Goal: Transaction & Acquisition: Book appointment/travel/reservation

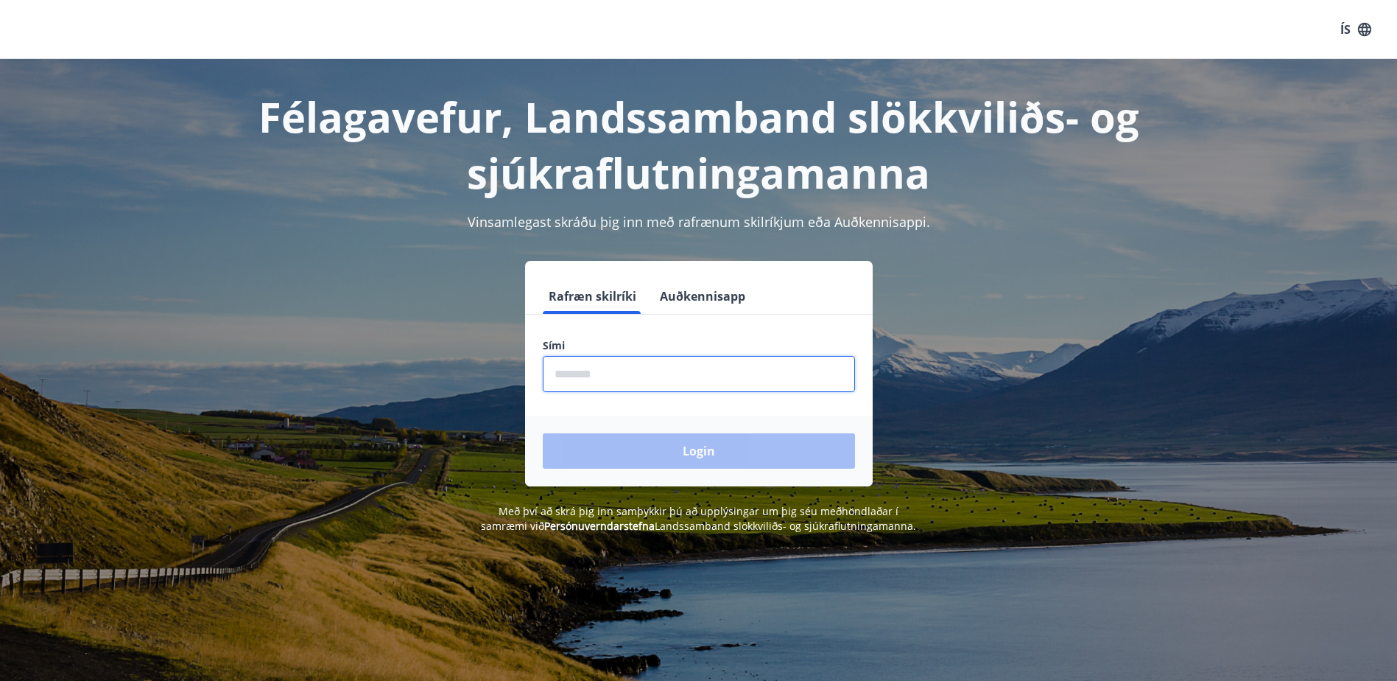
click at [625, 380] on input "phone" at bounding box center [699, 374] width 312 height 36
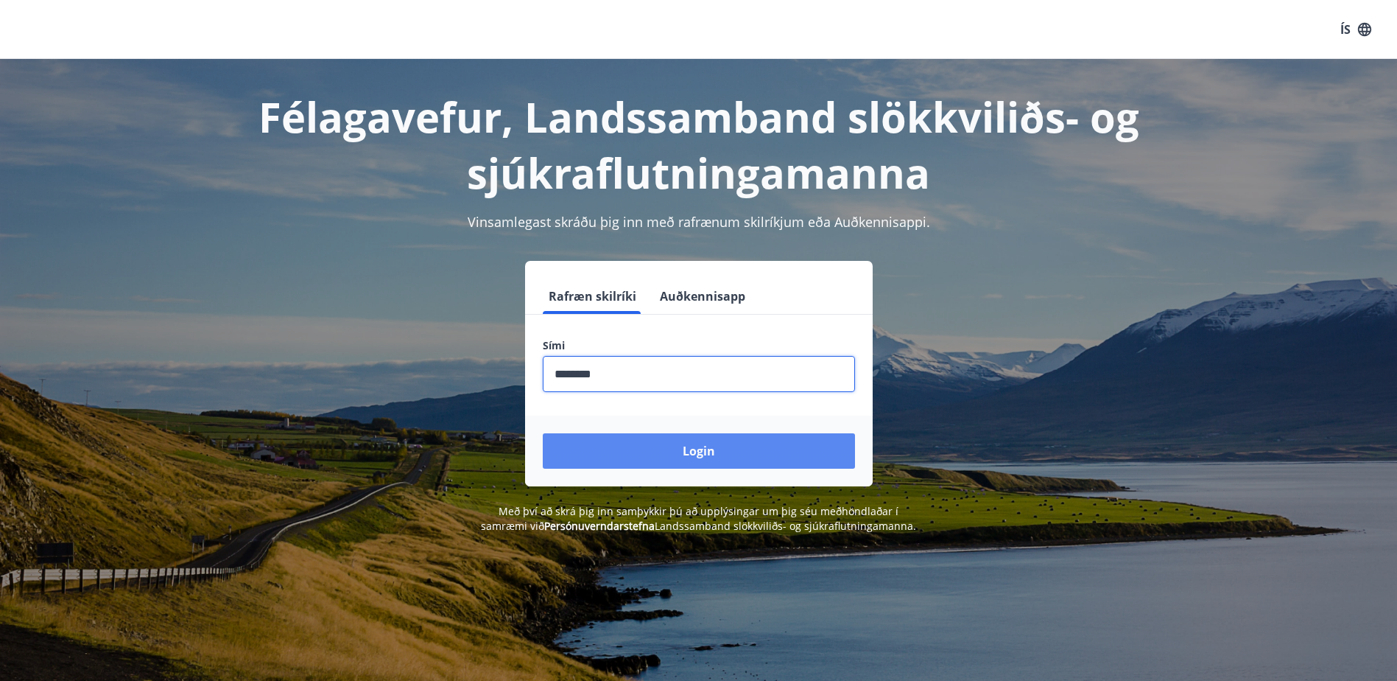
type input "********"
click at [700, 453] on button "Login" at bounding box center [699, 450] width 312 height 35
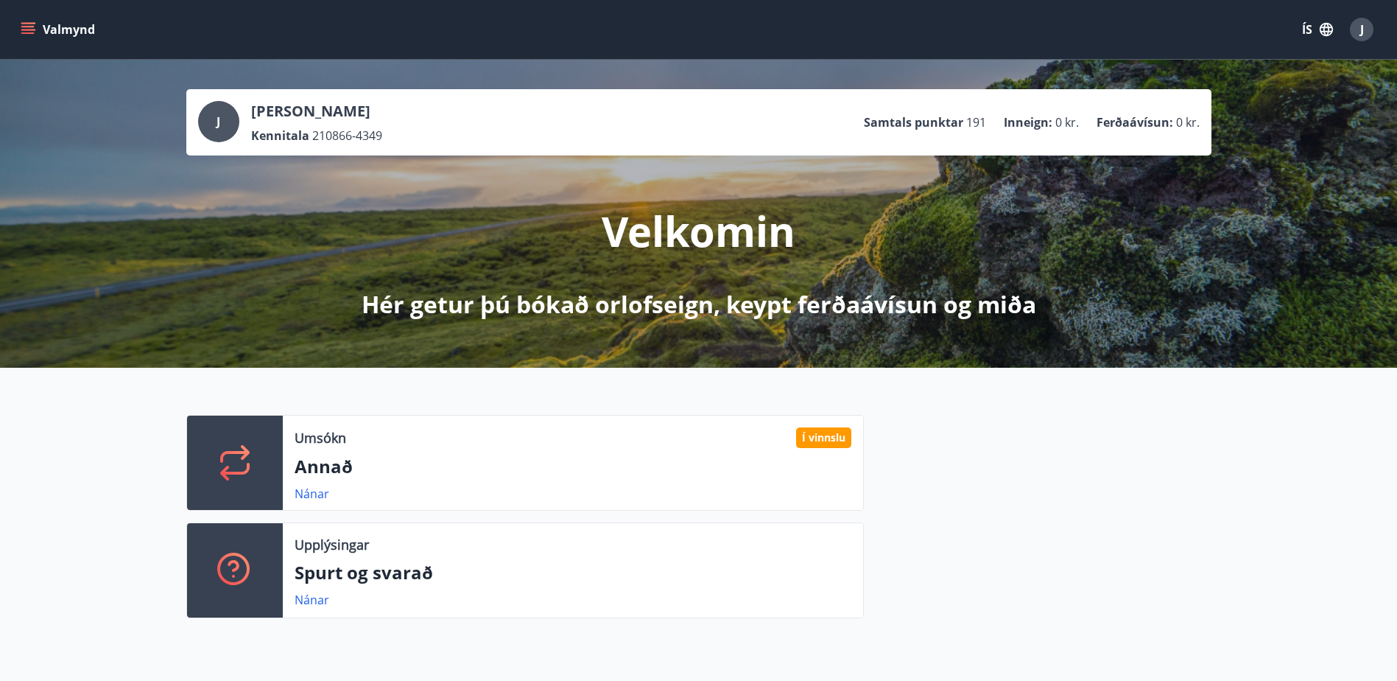
click at [224, 119] on div "J" at bounding box center [218, 121] width 41 height 41
click at [307, 489] on link "Nánar" at bounding box center [312, 493] width 35 height 16
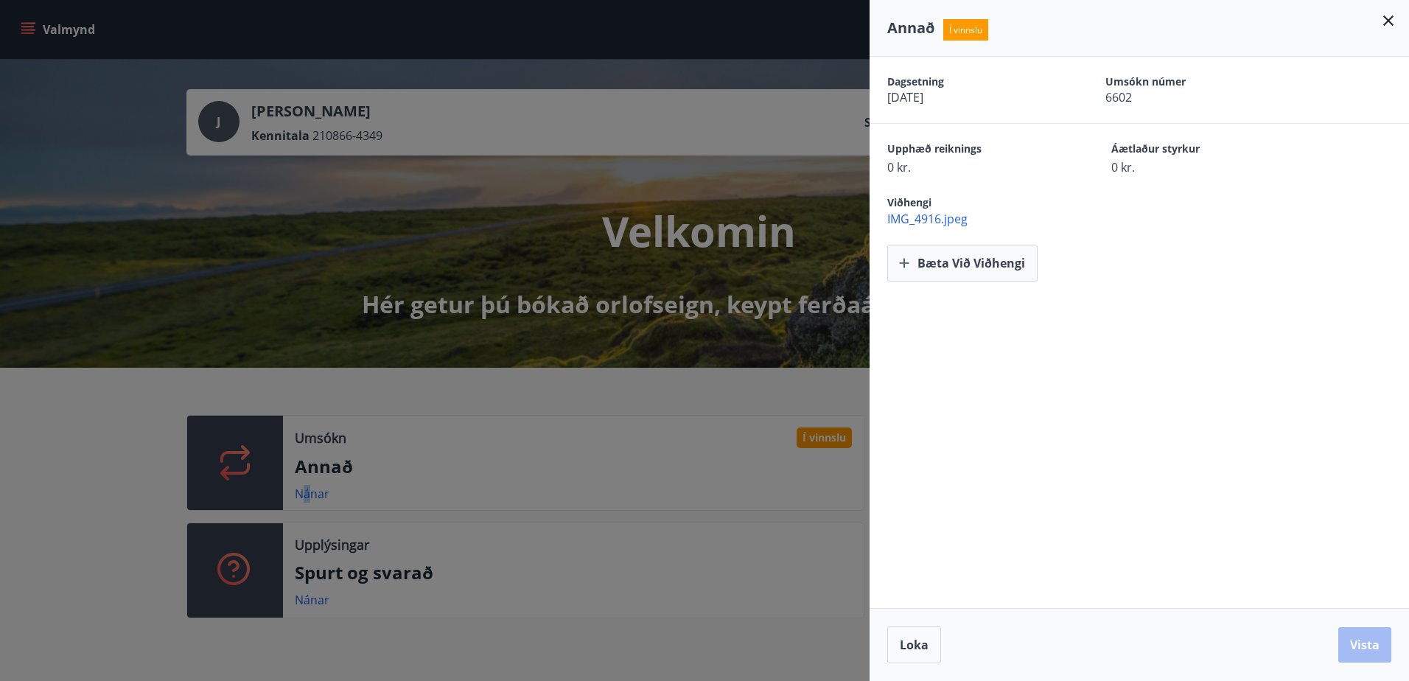
click at [1388, 16] on icon at bounding box center [1388, 21] width 18 height 18
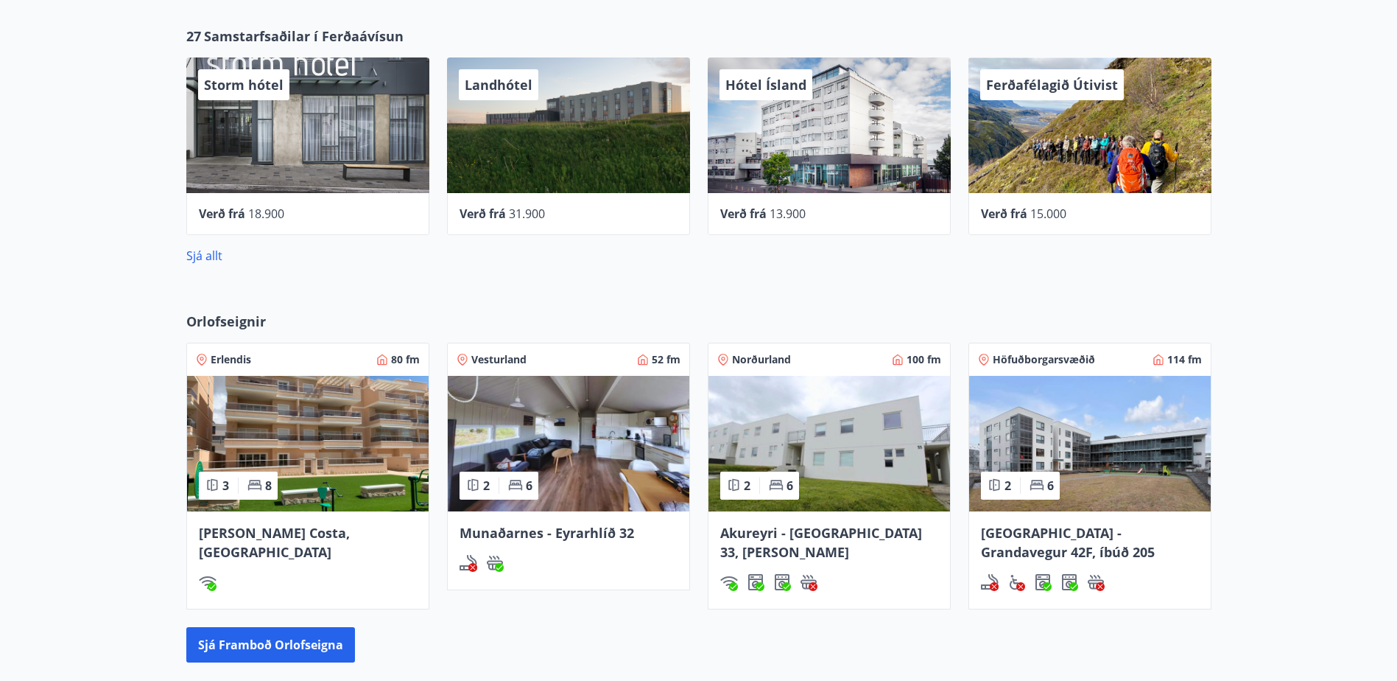
scroll to position [737, 0]
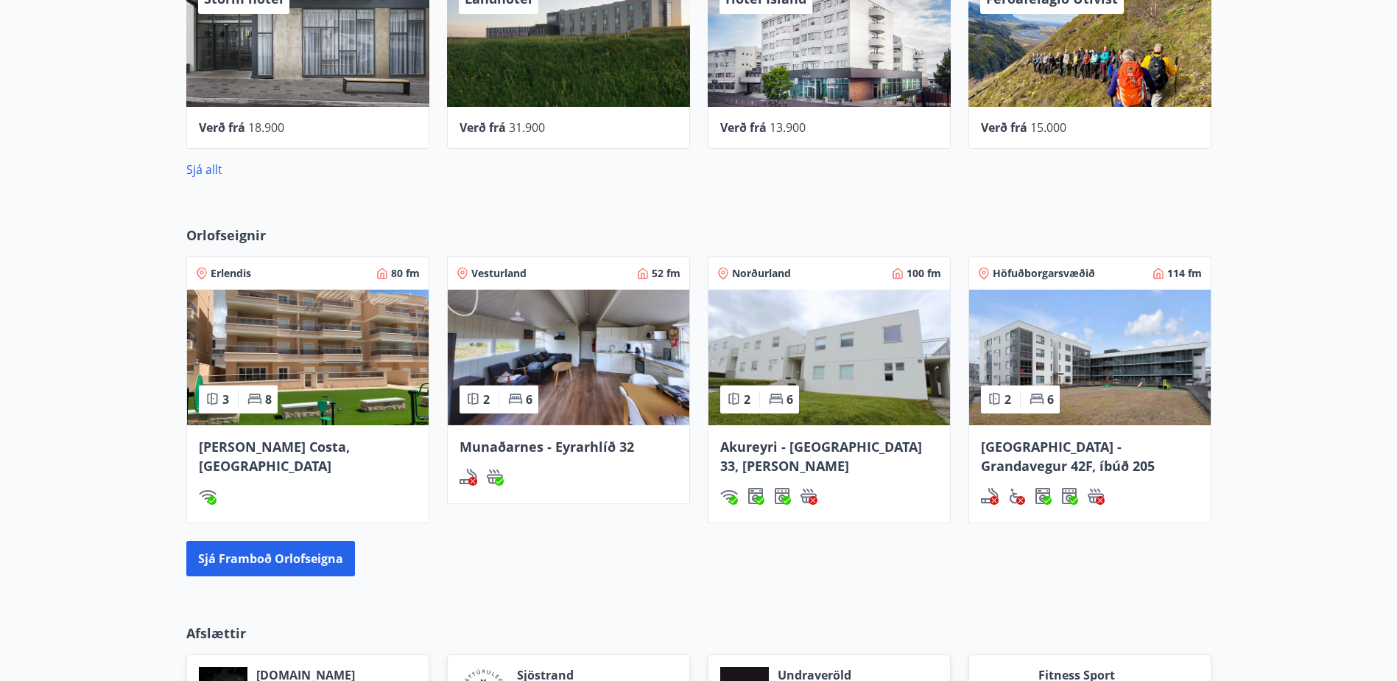
click at [1083, 352] on img at bounding box center [1090, 358] width 242 height 136
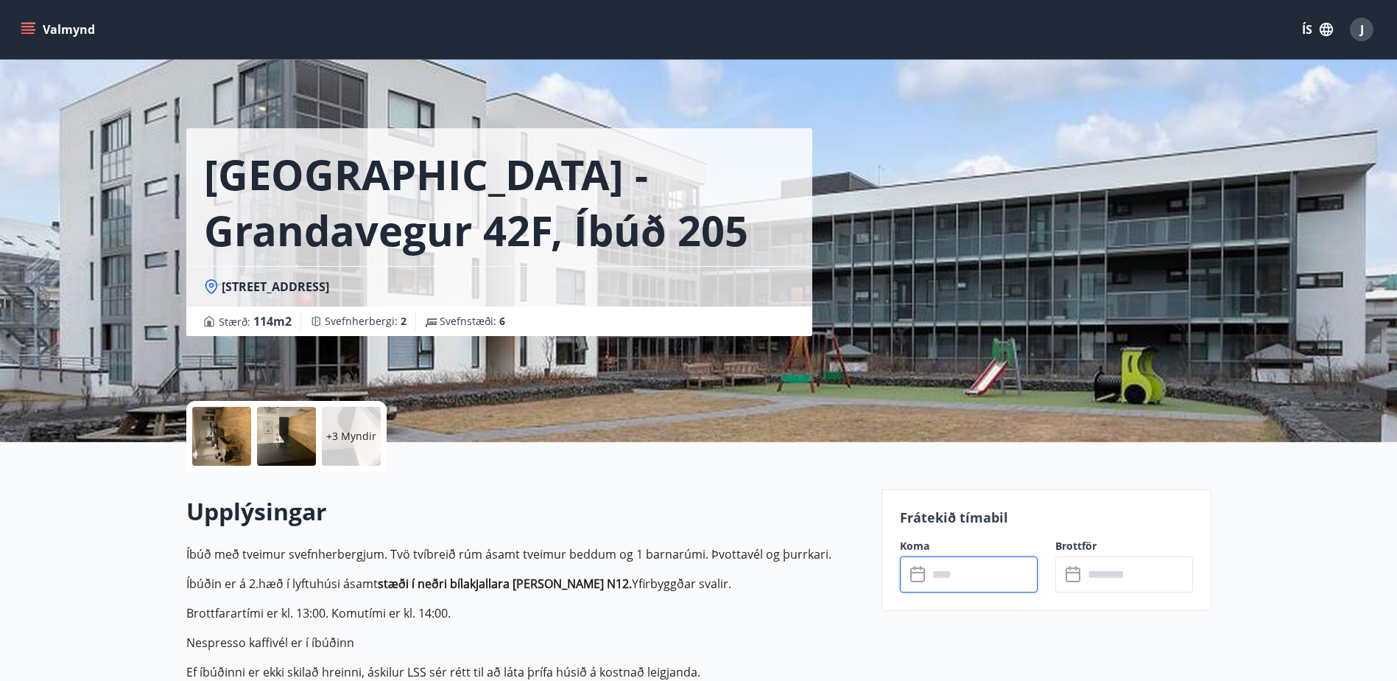
click at [963, 575] on input "text" at bounding box center [983, 574] width 110 height 36
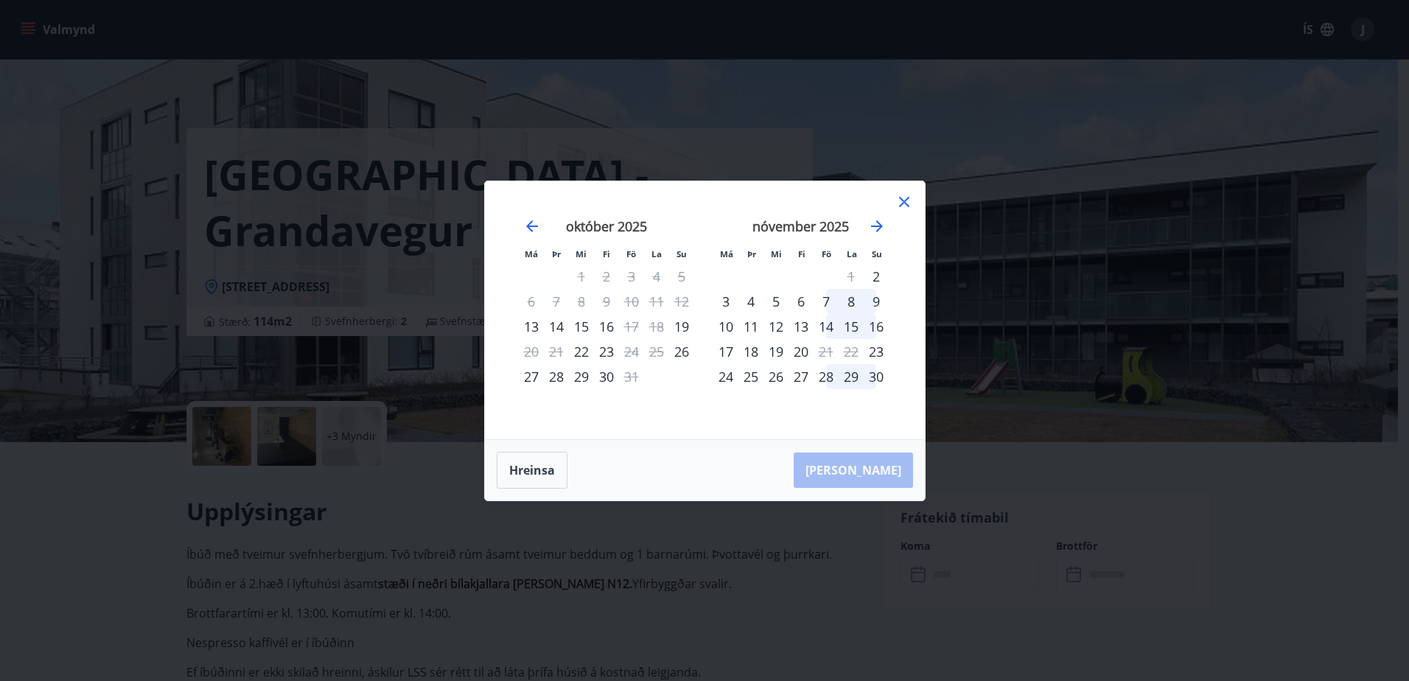
click at [829, 380] on div "28" at bounding box center [825, 376] width 25 height 25
click at [873, 472] on div "[PERSON_NAME]" at bounding box center [705, 470] width 440 height 60
click at [530, 472] on button "Hreinsa" at bounding box center [532, 470] width 71 height 37
click at [827, 376] on div "28" at bounding box center [825, 376] width 25 height 25
click at [851, 376] on div "29" at bounding box center [850, 376] width 25 height 25
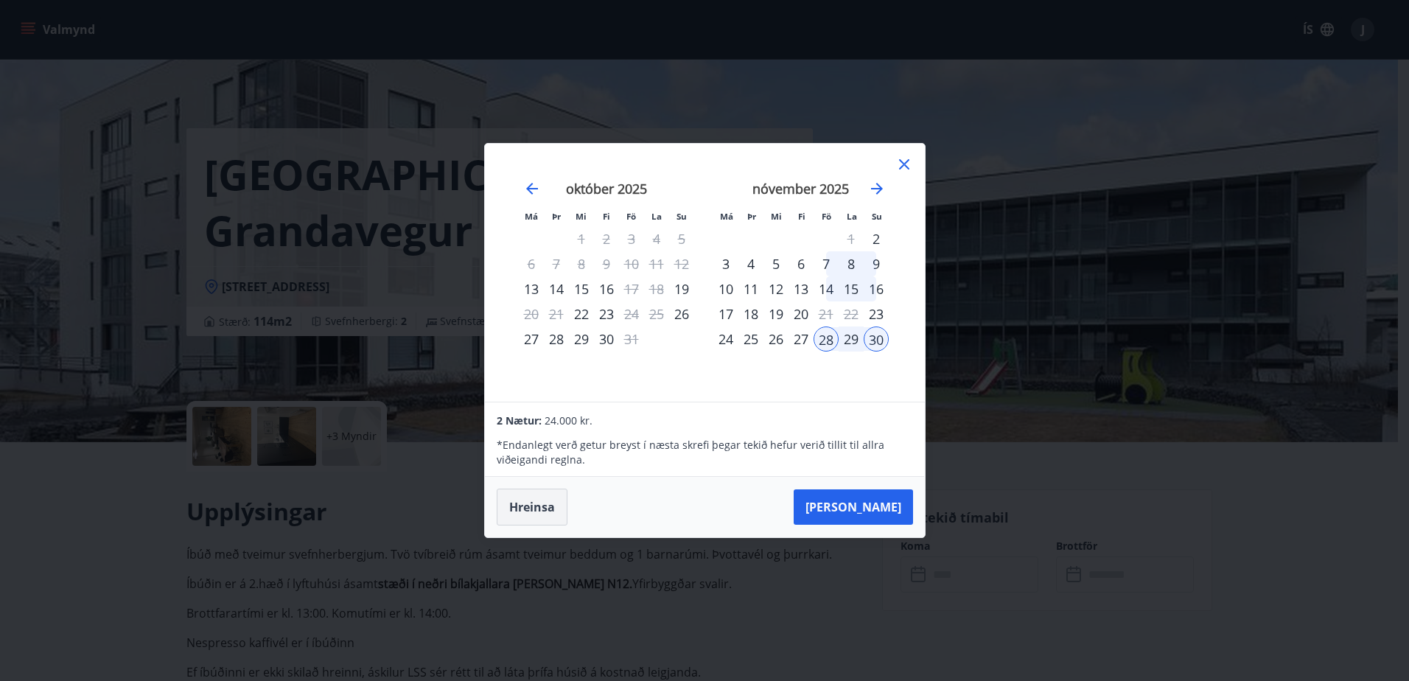
click at [540, 507] on button "Hreinsa" at bounding box center [532, 506] width 71 height 37
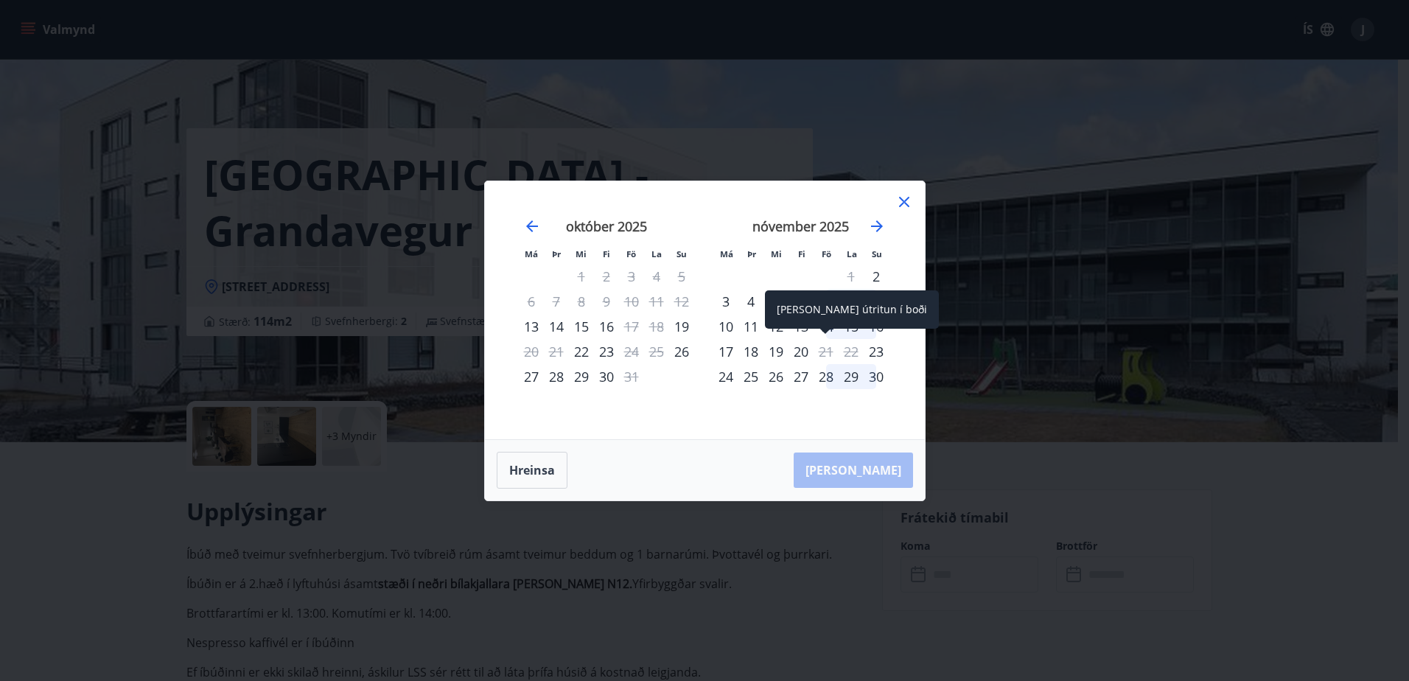
click at [825, 352] on div "21" at bounding box center [825, 351] width 25 height 25
click at [774, 357] on div "19" at bounding box center [775, 351] width 25 height 25
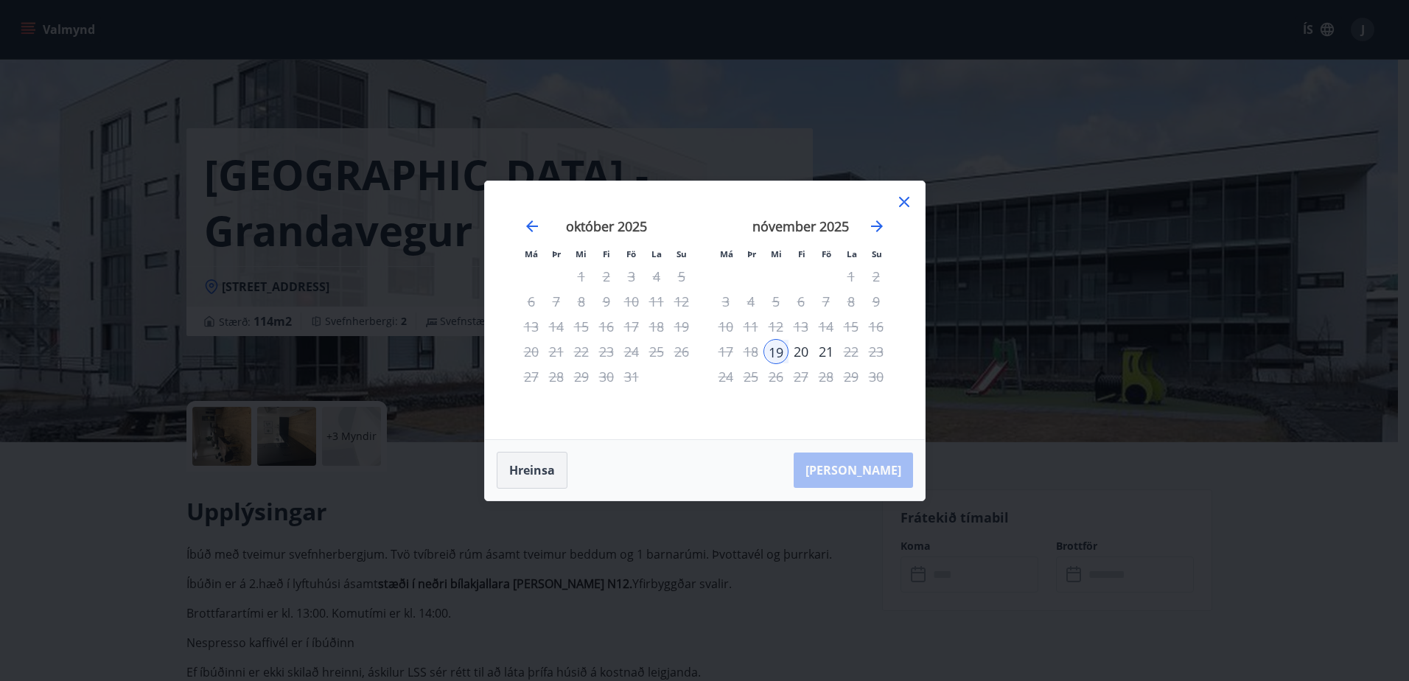
click at [536, 471] on button "Hreinsa" at bounding box center [532, 470] width 71 height 37
click at [830, 373] on div "28" at bounding box center [825, 376] width 25 height 25
click at [868, 468] on div "[PERSON_NAME]" at bounding box center [705, 470] width 440 height 60
click at [539, 470] on button "Hreinsa" at bounding box center [532, 470] width 71 height 37
click at [904, 202] on icon at bounding box center [903, 201] width 2 height 2
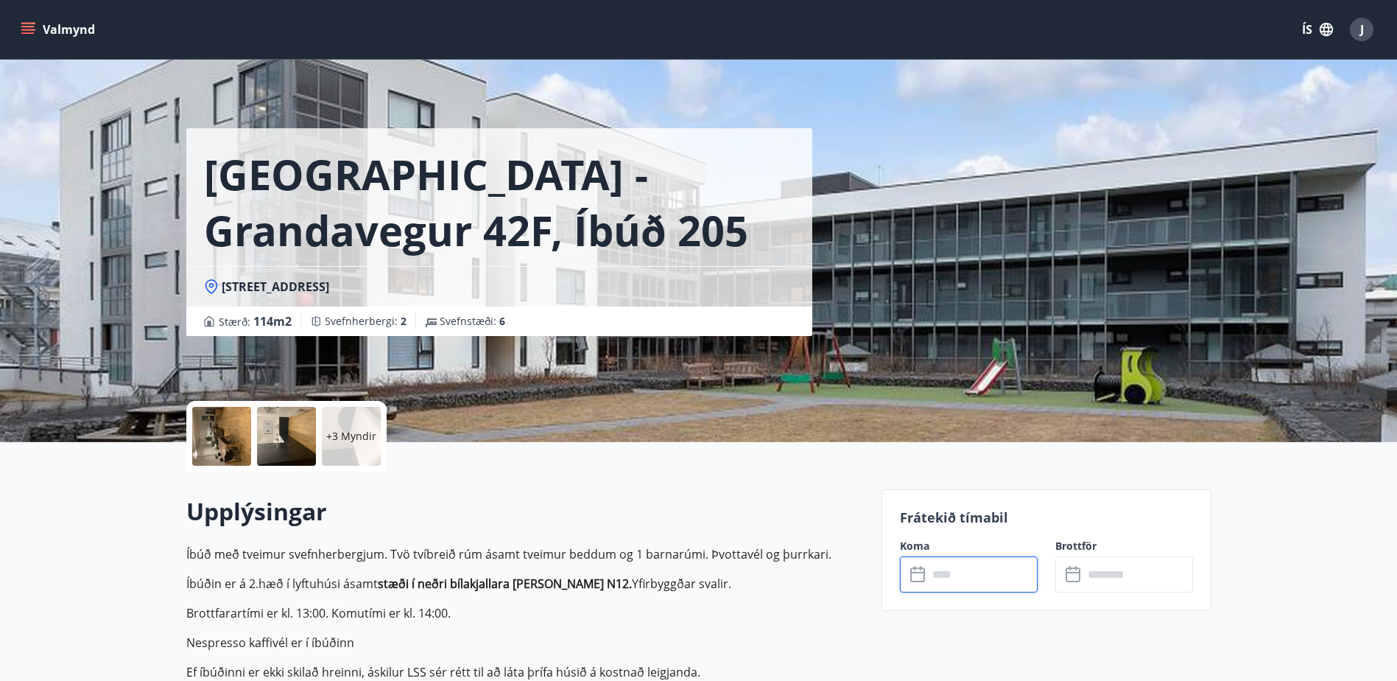
click at [1360, 25] on div "J" at bounding box center [1362, 30] width 24 height 24
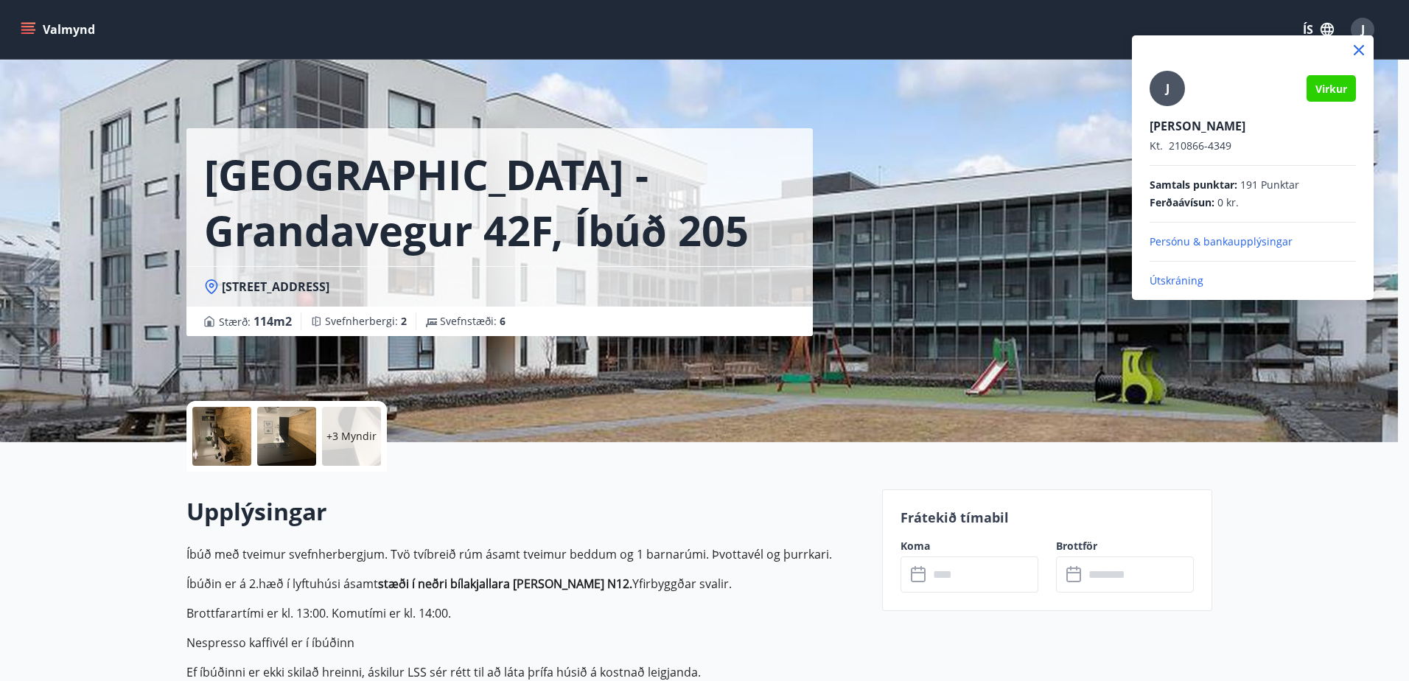
click at [1182, 245] on p "Persónu & bankaupplýsingar" at bounding box center [1252, 241] width 206 height 15
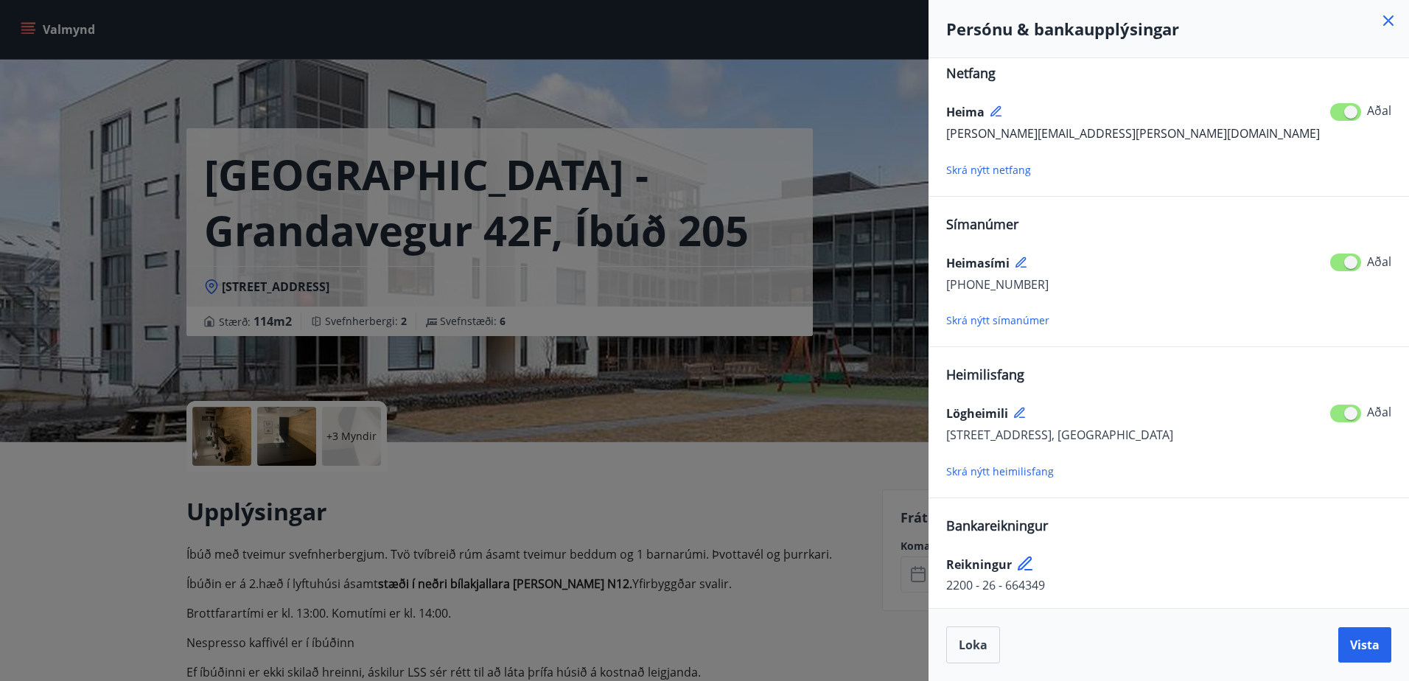
scroll to position [16, 0]
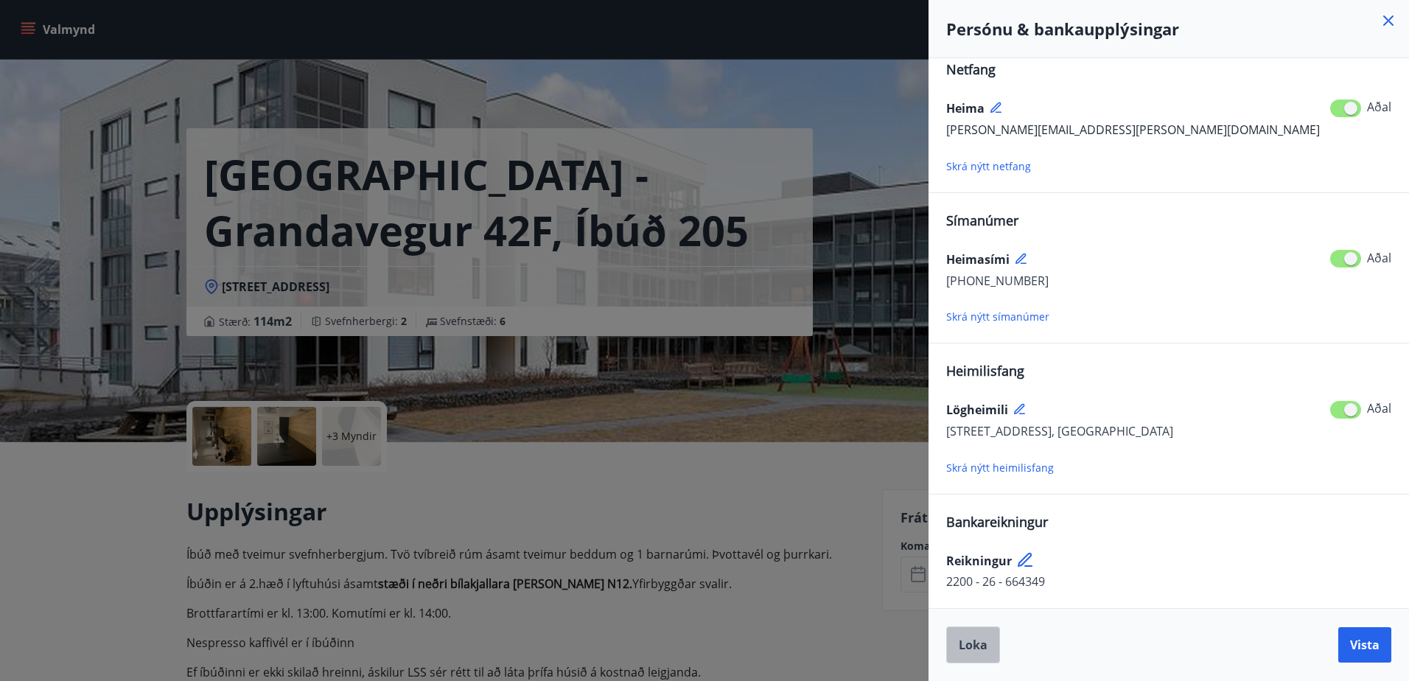
click at [975, 644] on span "Loka" at bounding box center [972, 644] width 29 height 16
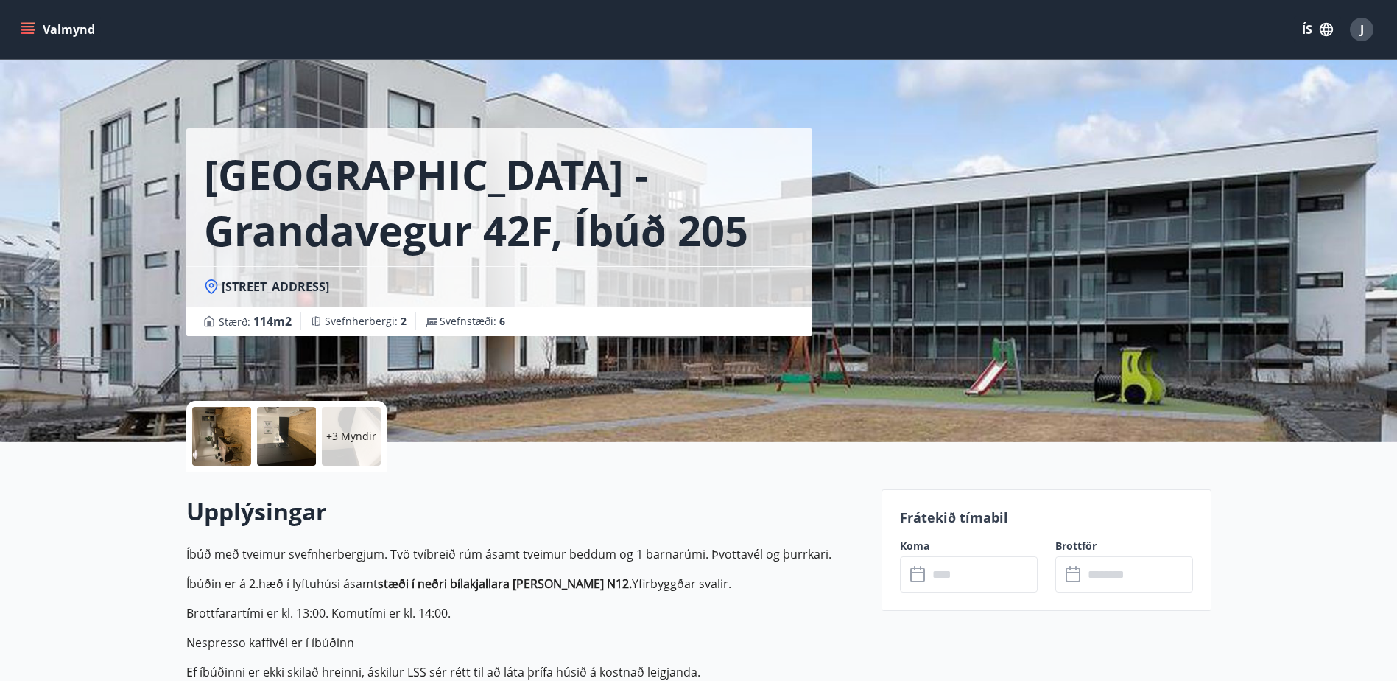
click at [1364, 27] on span "J" at bounding box center [1363, 29] width 4 height 16
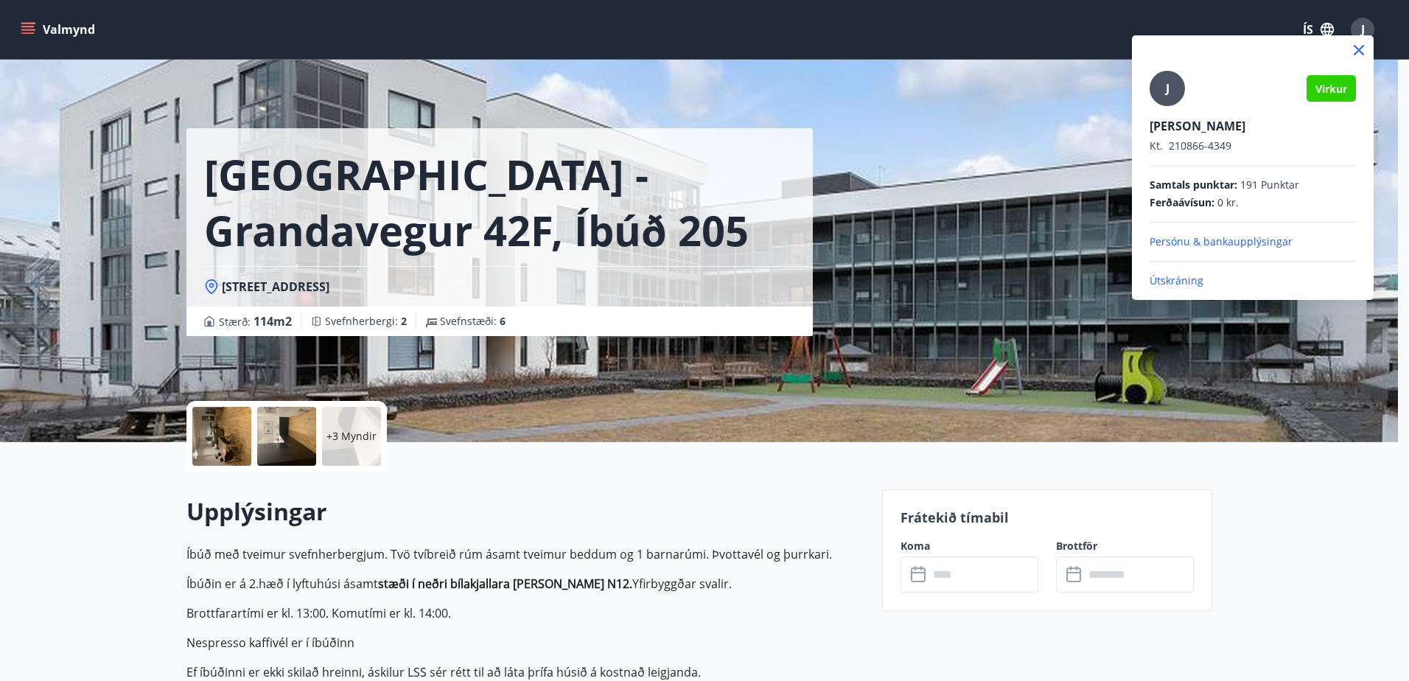
click at [1188, 281] on p "Útskráning" at bounding box center [1252, 280] width 206 height 15
